Goal: Information Seeking & Learning: Learn about a topic

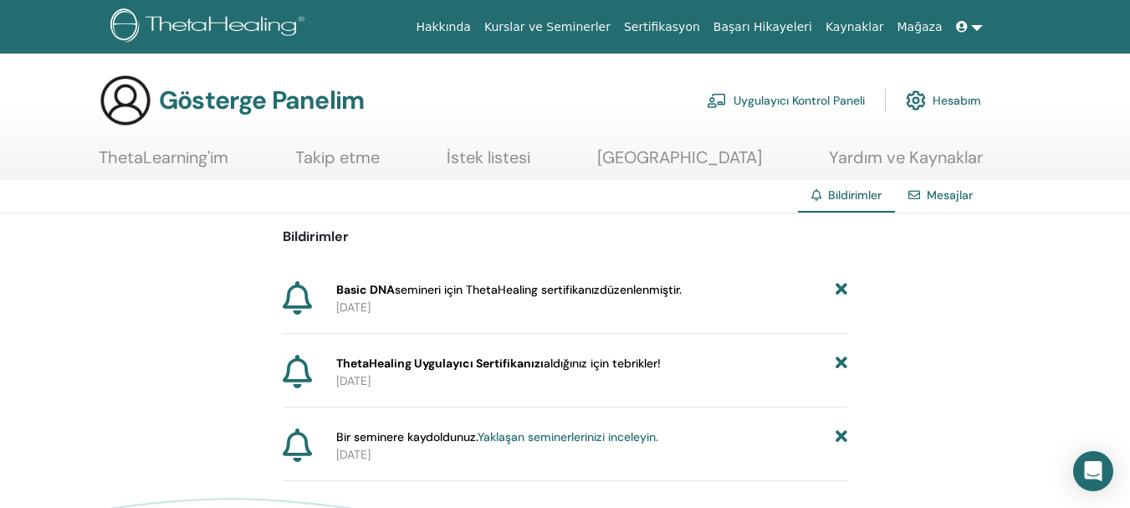
scroll to position [84, 0]
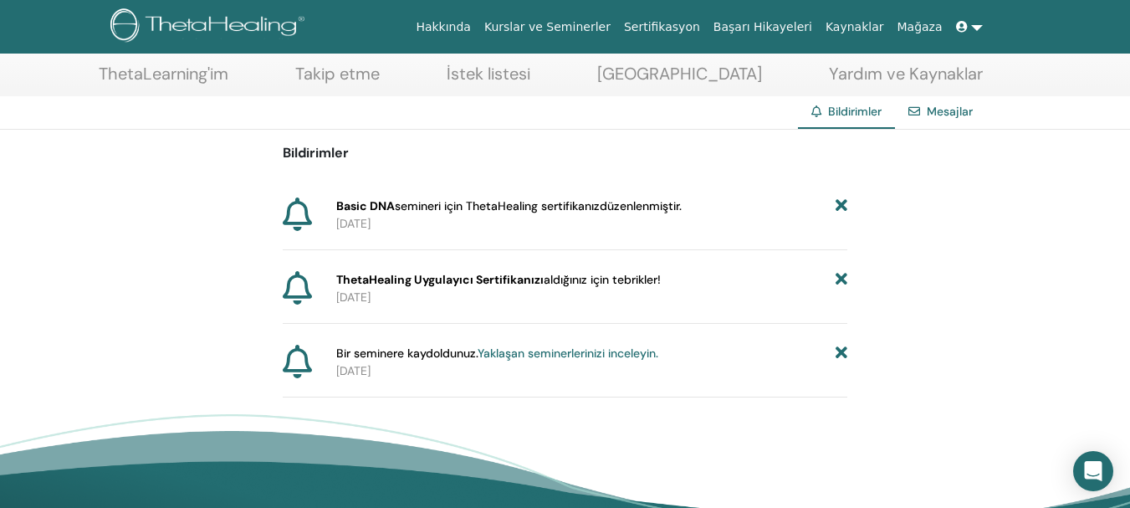
click at [700, 21] on font "Sertifikasyon" at bounding box center [662, 26] width 76 height 13
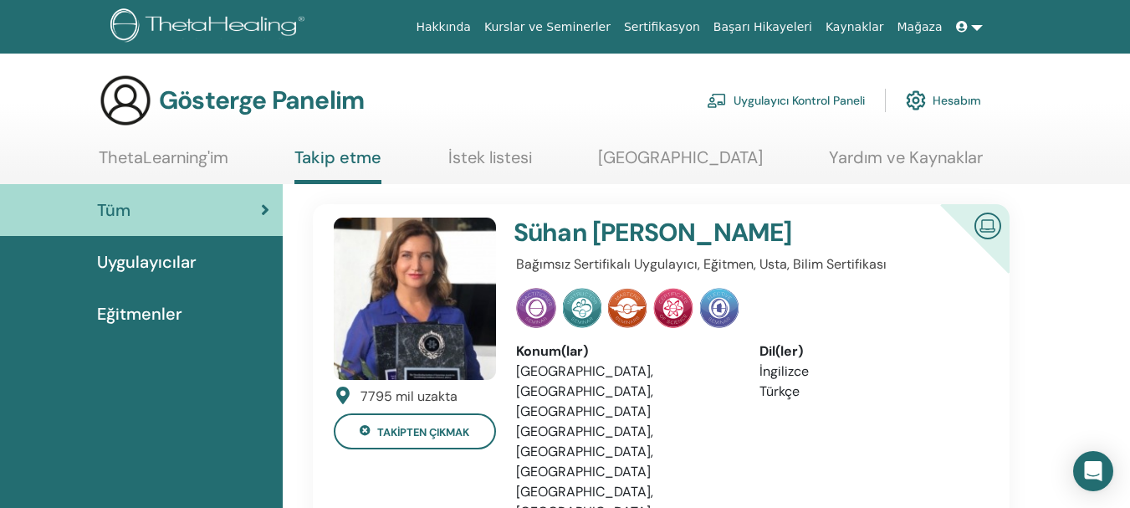
click at [957, 99] on font "Hesabım" at bounding box center [957, 101] width 49 height 15
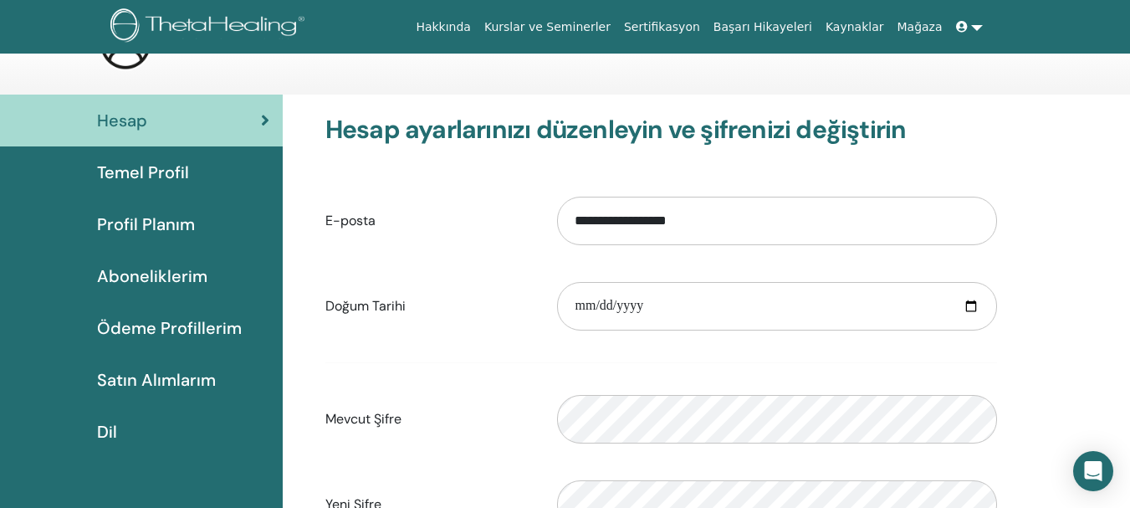
scroll to position [84, 0]
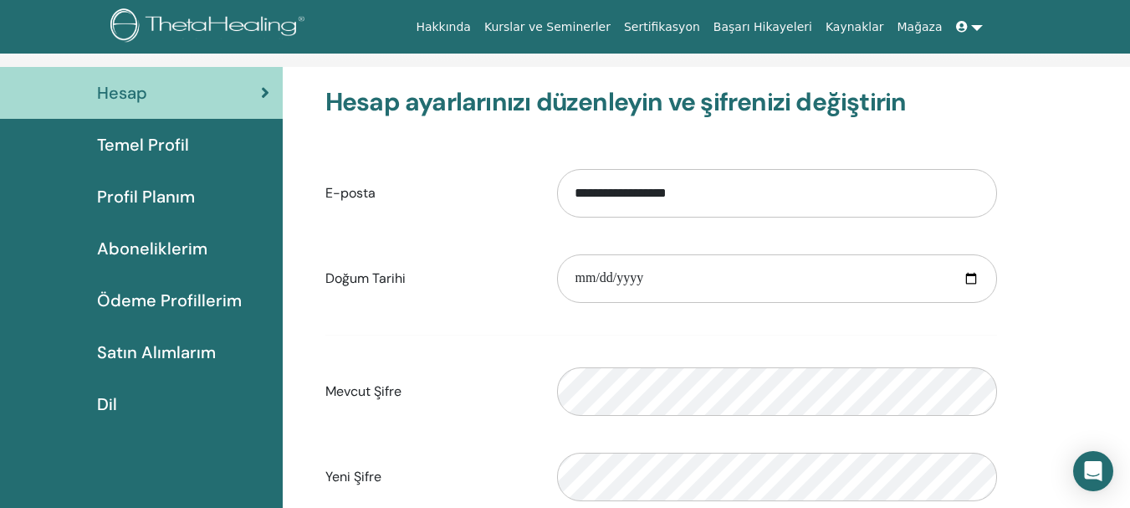
click at [142, 195] on font "Profil Planım" at bounding box center [146, 197] width 98 height 22
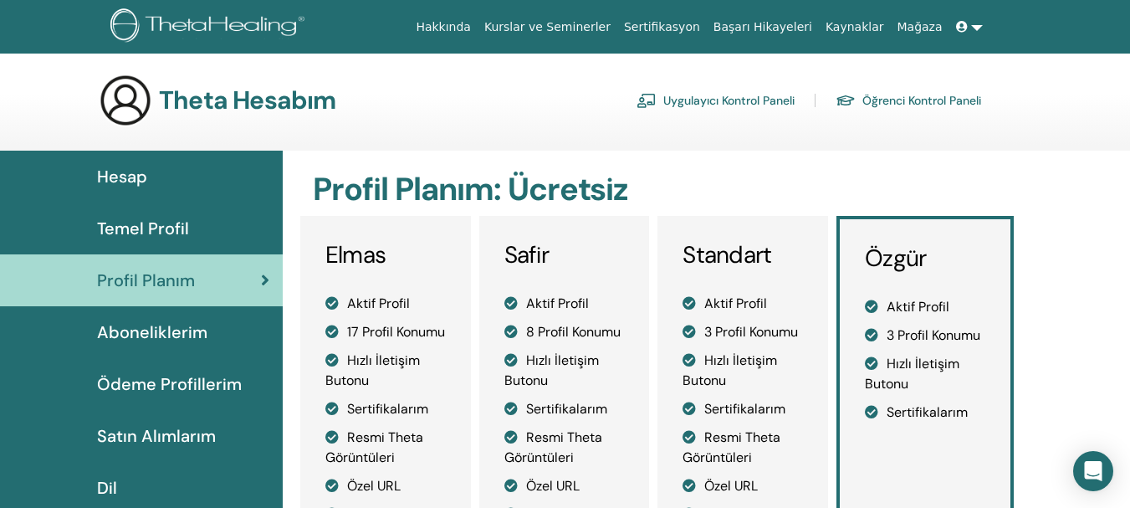
click at [187, 24] on img at bounding box center [210, 27] width 200 height 38
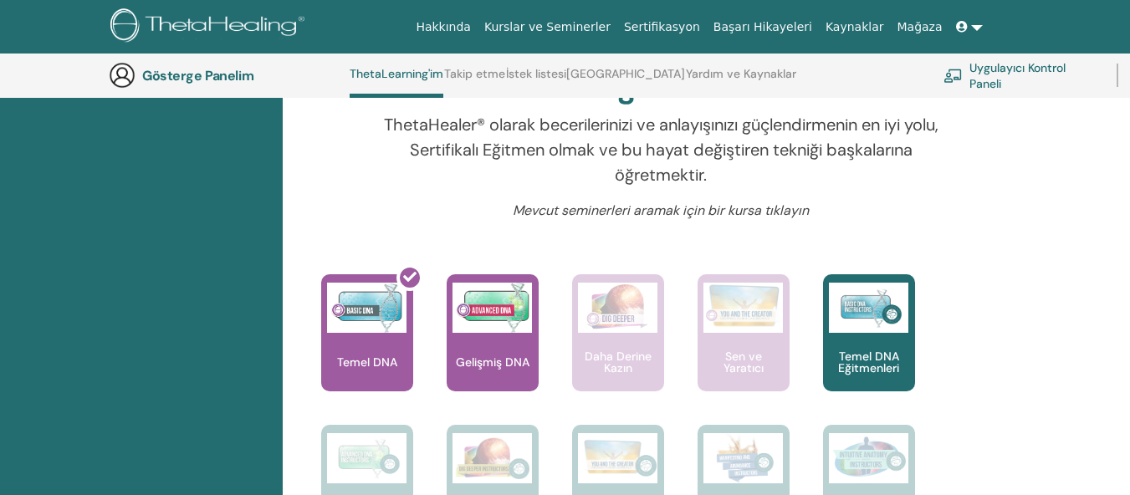
scroll to position [584, 0]
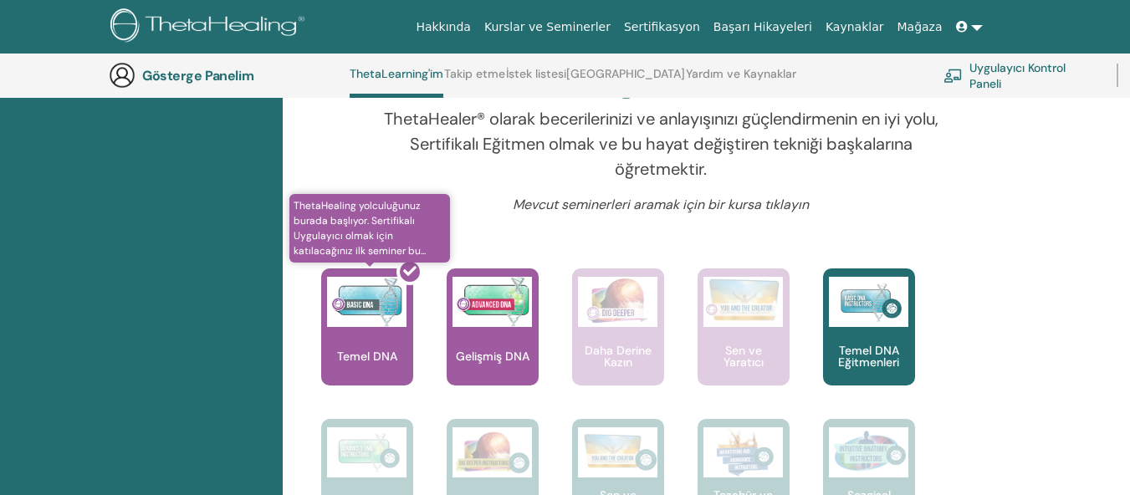
click at [383, 347] on div at bounding box center [377, 333] width 92 height 151
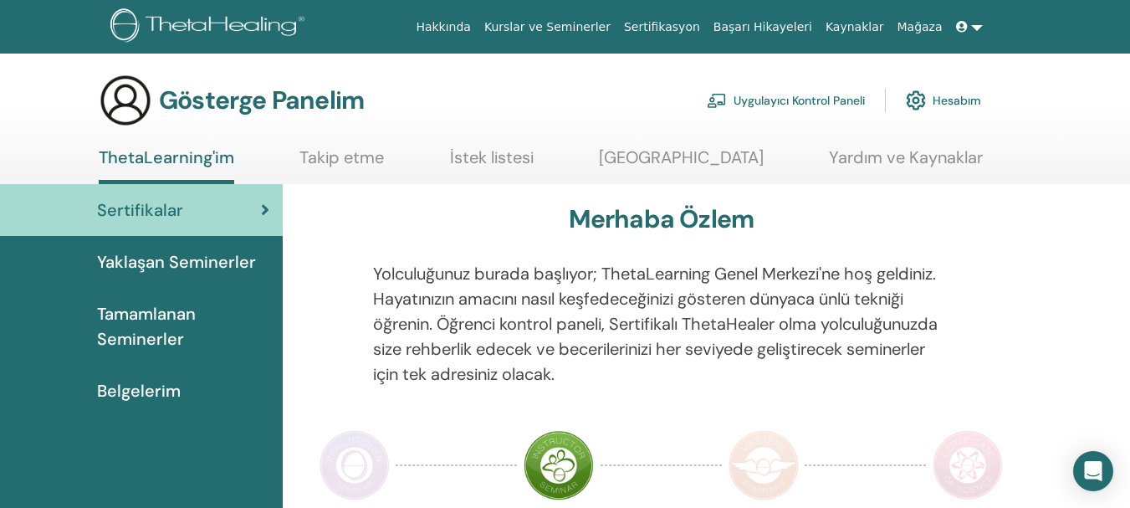
click at [355, 455] on img at bounding box center [355, 465] width 70 height 70
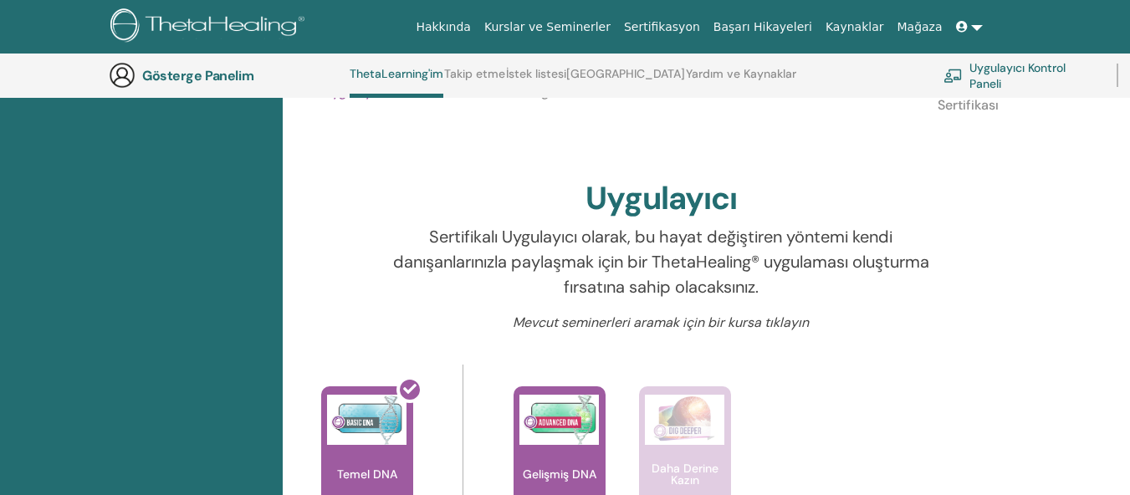
scroll to position [546, 0]
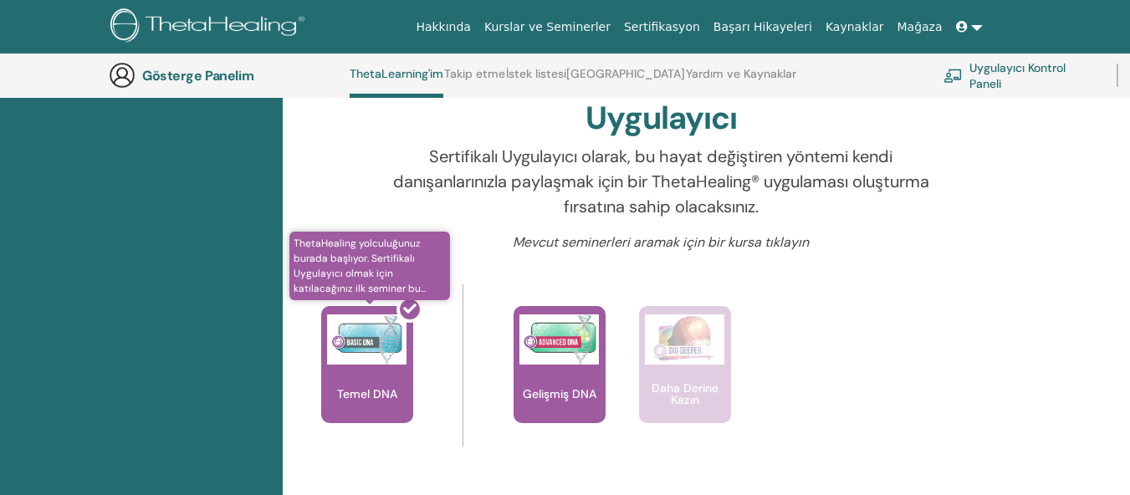
click at [354, 335] on div at bounding box center [377, 371] width 92 height 151
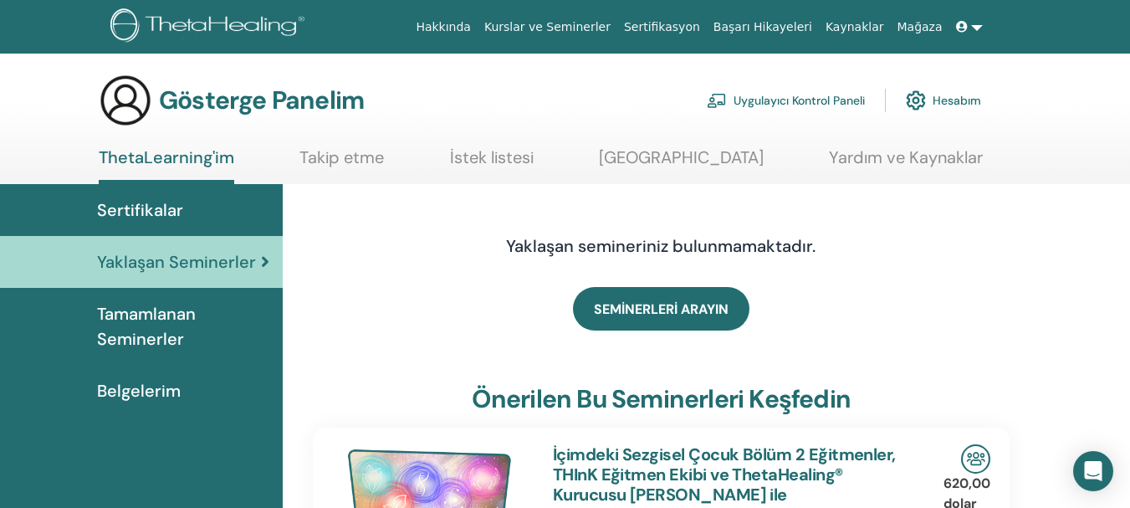
click at [154, 325] on span "Tamamlanan Seminerler" at bounding box center [183, 326] width 172 height 50
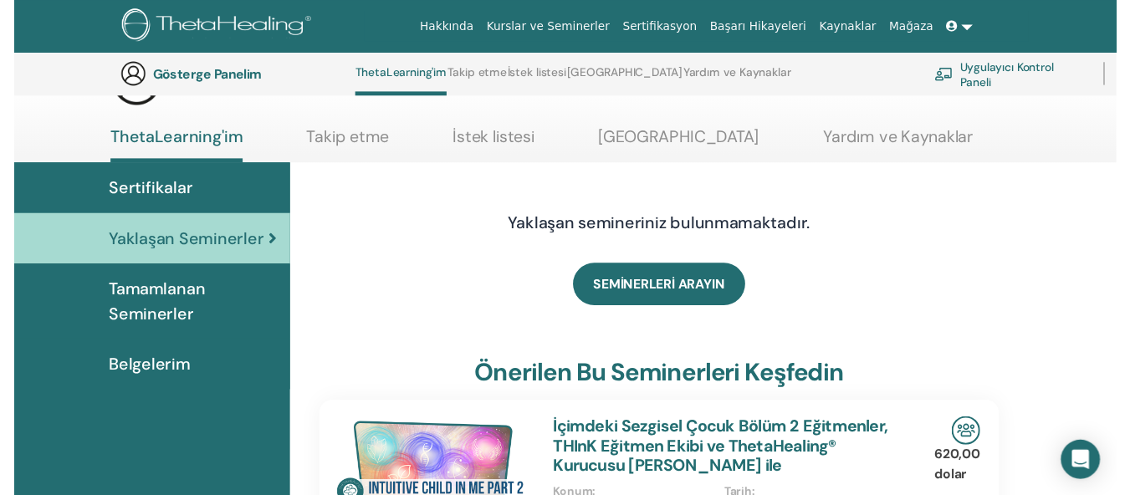
scroll to position [261, 0]
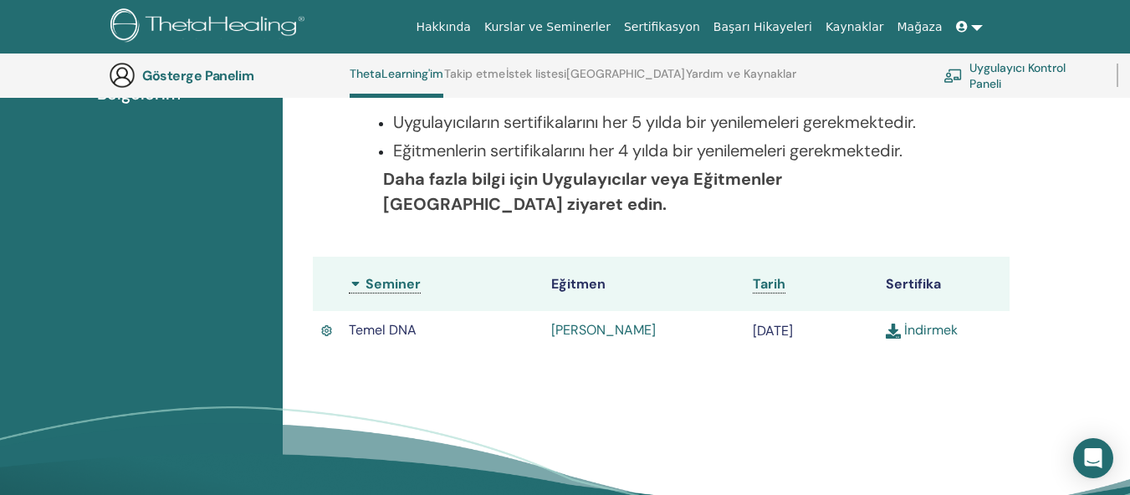
scroll to position [379, 0]
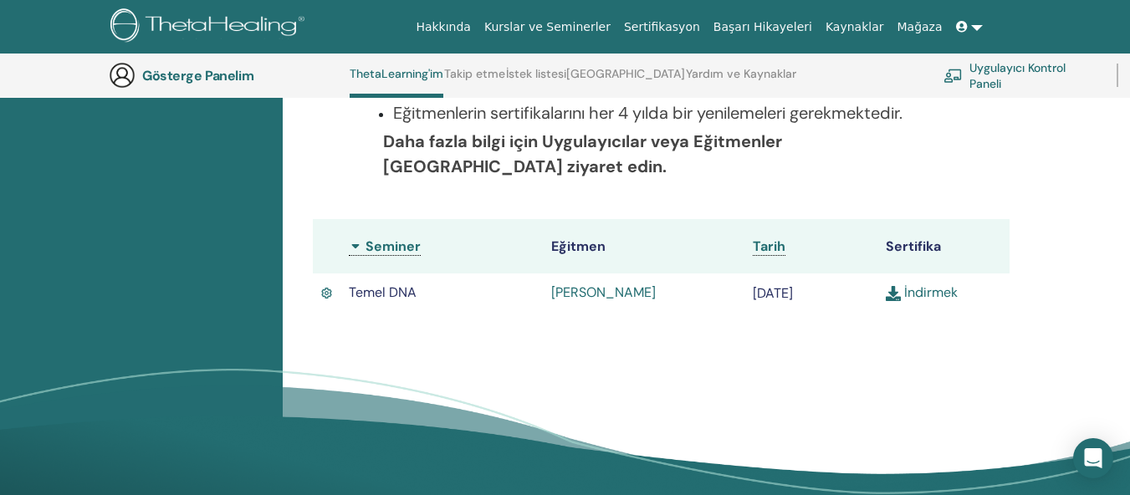
click at [924, 289] on font "İndirmek" at bounding box center [931, 293] width 54 height 18
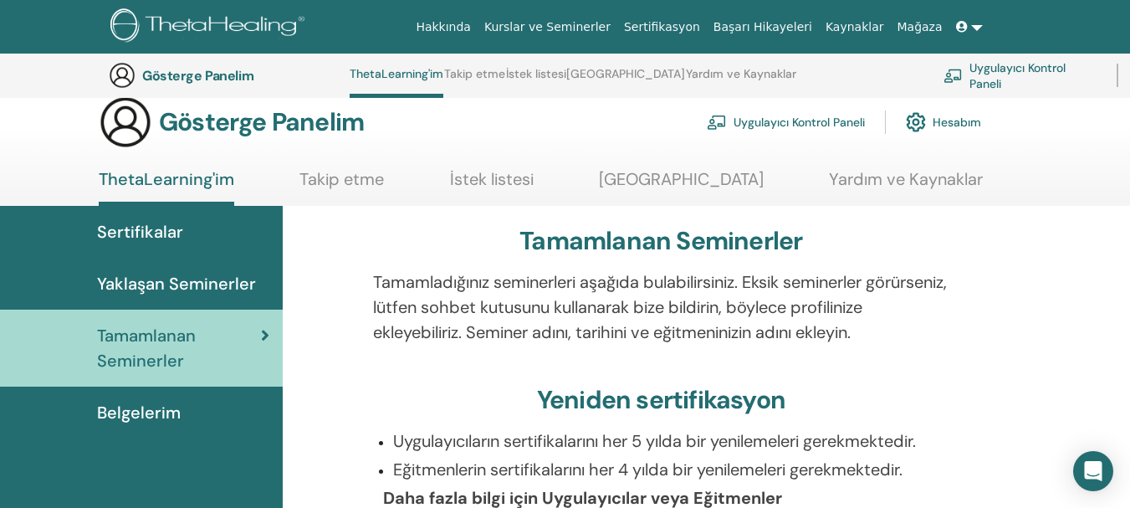
scroll to position [0, 0]
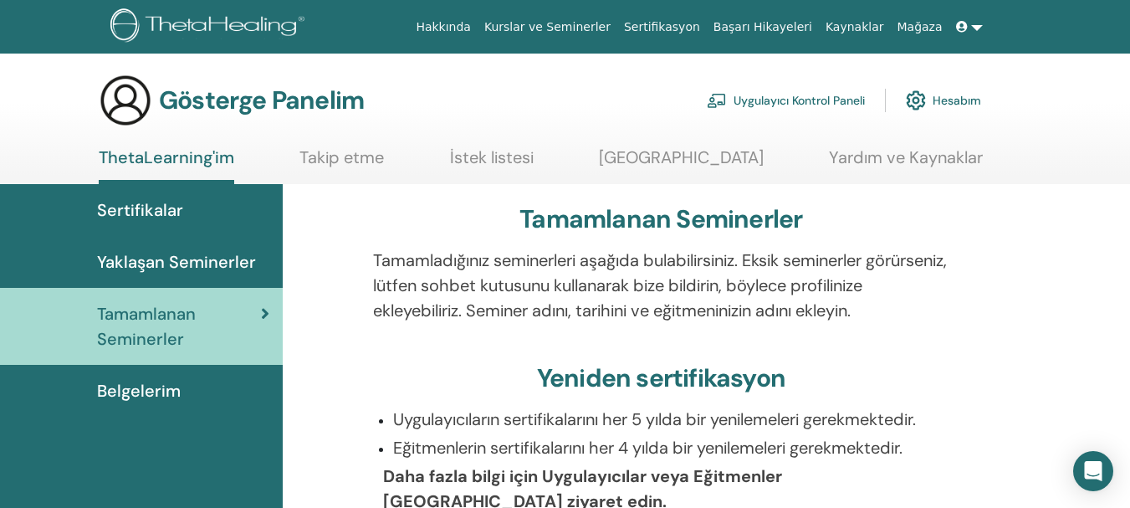
drag, startPoint x: 498, startPoint y: 24, endPoint x: 502, endPoint y: 37, distance: 13.2
click at [471, 24] on font "Hakkında" at bounding box center [443, 26] width 55 height 13
